Goal: Navigation & Orientation: Find specific page/section

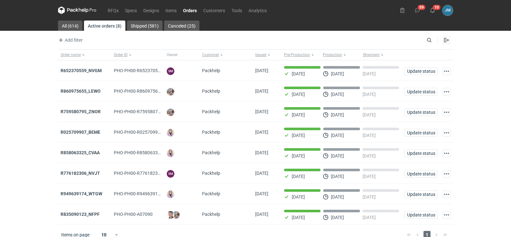
click at [79, 15] on nav "RFQs Specs Designs Items Orders Customers Tools Analytics" at bounding box center [164, 10] width 212 height 21
click at [79, 12] on icon at bounding box center [77, 10] width 39 height 8
click at [84, 11] on icon at bounding box center [83, 10] width 3 height 3
